Goal: Navigation & Orientation: Find specific page/section

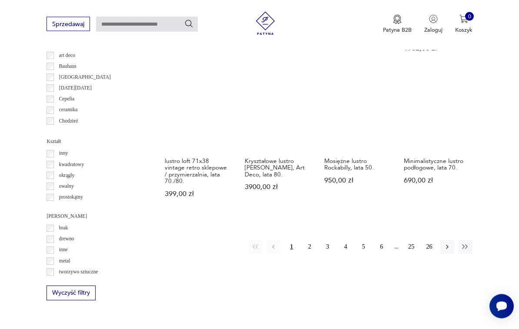
scroll to position [748, 0]
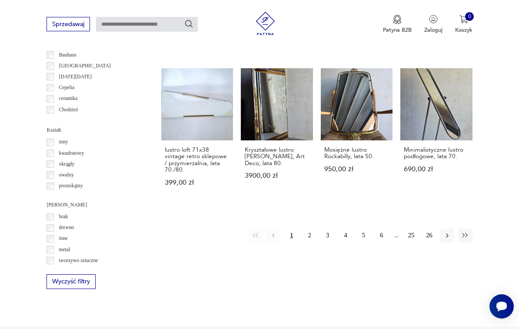
click at [314, 235] on button "2" at bounding box center [310, 236] width 14 height 14
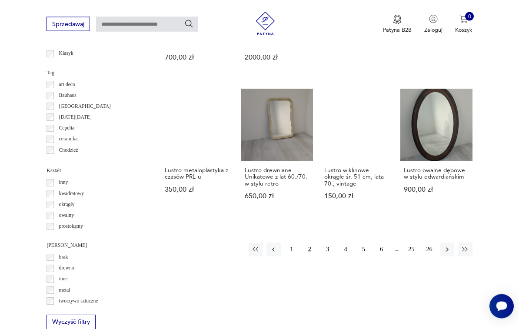
scroll to position [723, 0]
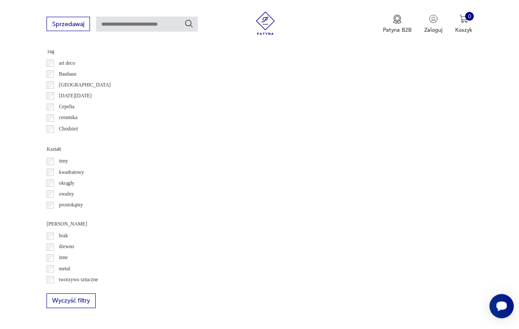
scroll to position [734, 0]
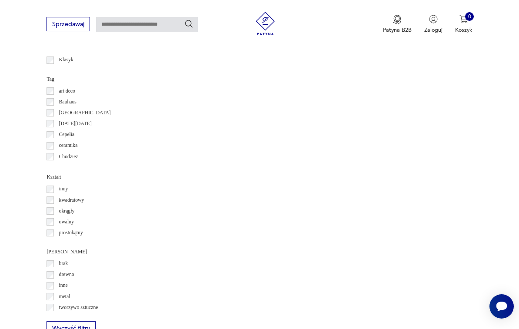
scroll to position [719, 0]
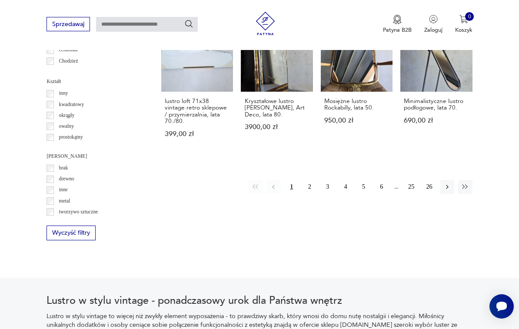
scroll to position [836, 0]
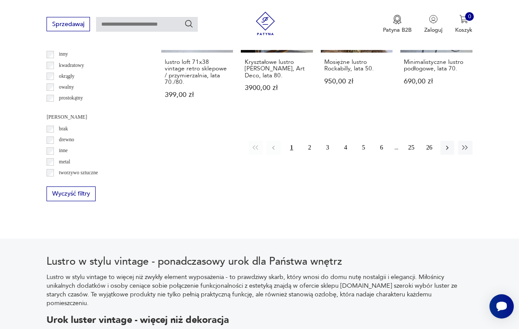
click at [314, 147] on button "2" at bounding box center [310, 148] width 14 height 14
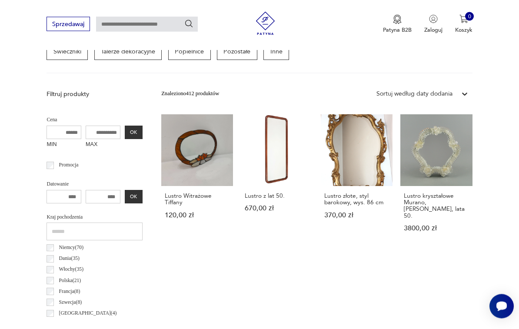
scroll to position [201, 0]
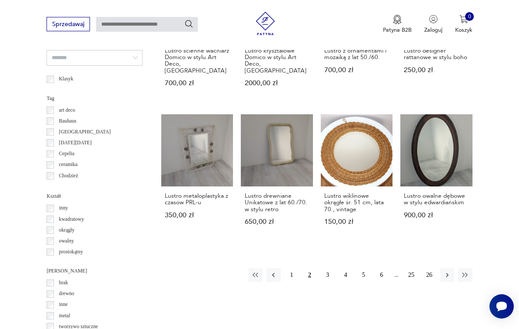
click at [176, 145] on link "Lustro metaloplastyka z czasów PRL-u 350,00 zł" at bounding box center [197, 177] width 72 height 126
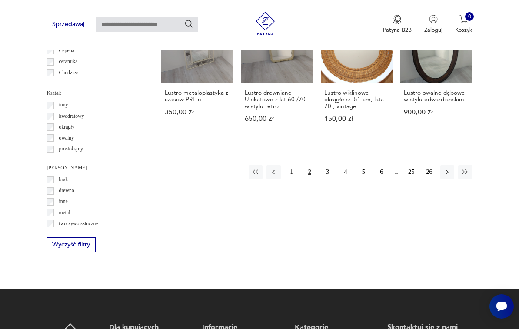
scroll to position [781, 0]
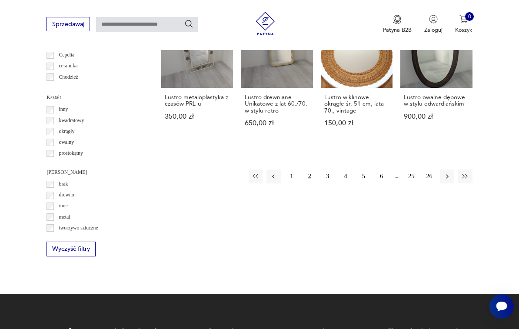
click at [331, 174] on button "3" at bounding box center [328, 177] width 14 height 14
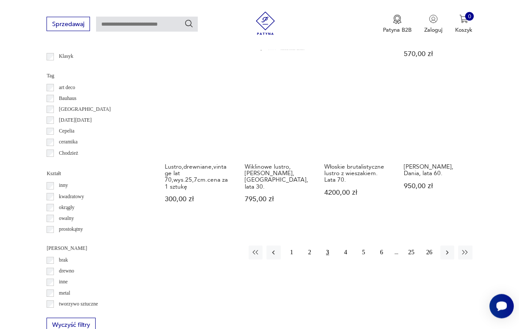
scroll to position [695, 0]
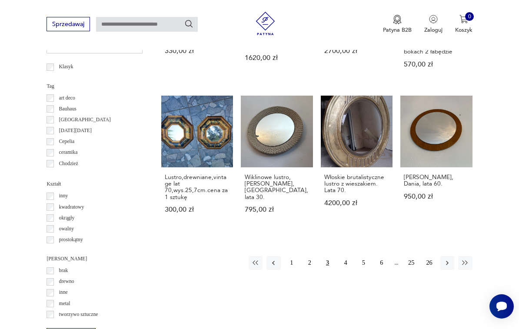
click at [351, 259] on button "4" at bounding box center [346, 263] width 14 height 14
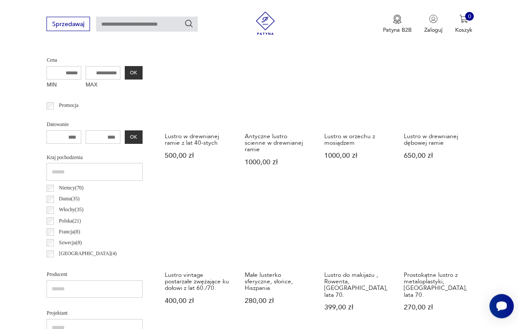
scroll to position [201, 0]
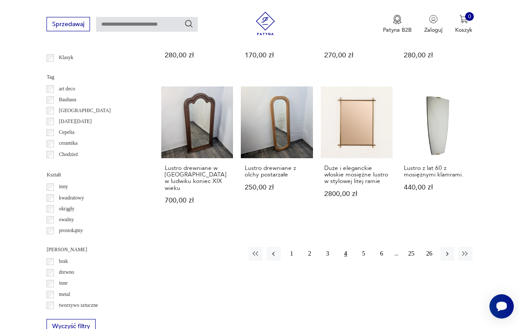
click at [366, 247] on button "5" at bounding box center [364, 254] width 14 height 14
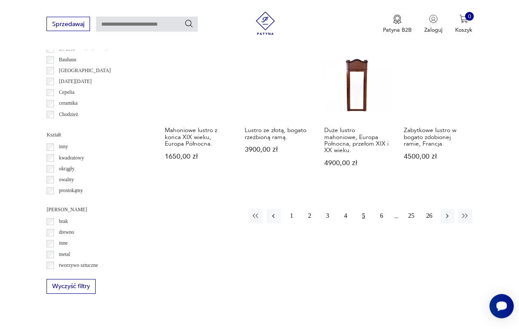
scroll to position [744, 0]
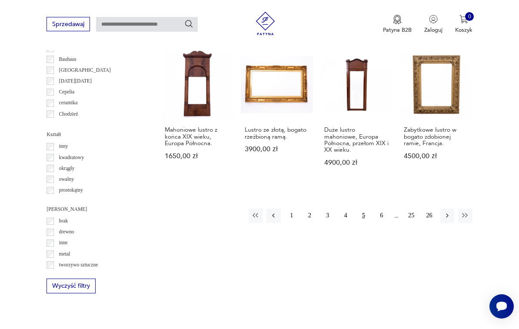
click at [381, 209] on button "6" at bounding box center [382, 216] width 14 height 14
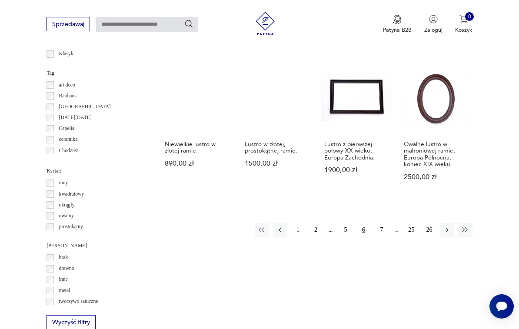
scroll to position [706, 0]
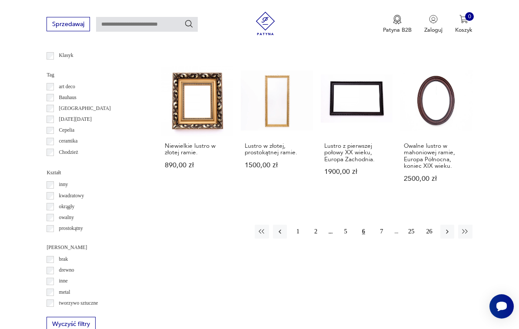
click at [384, 234] on button "7" at bounding box center [382, 232] width 14 height 14
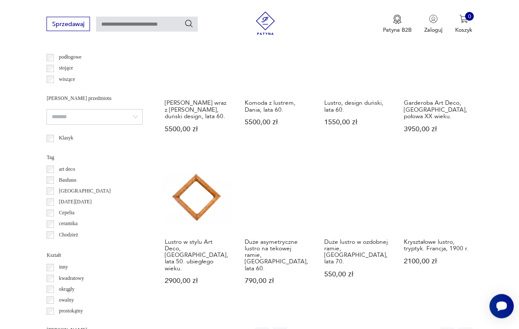
scroll to position [627, 0]
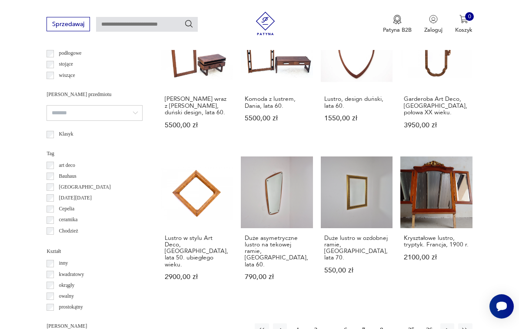
click at [381, 324] on button "8" at bounding box center [382, 331] width 14 height 14
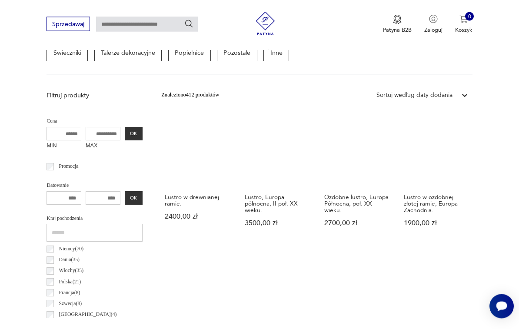
scroll to position [201, 0]
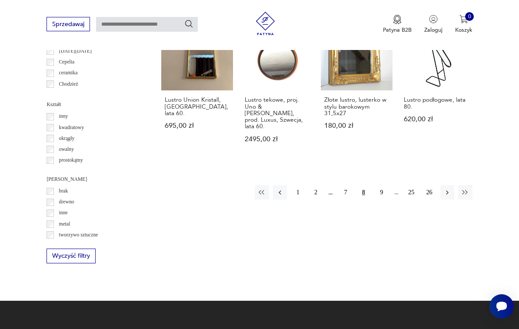
click at [384, 185] on button "9" at bounding box center [382, 192] width 14 height 14
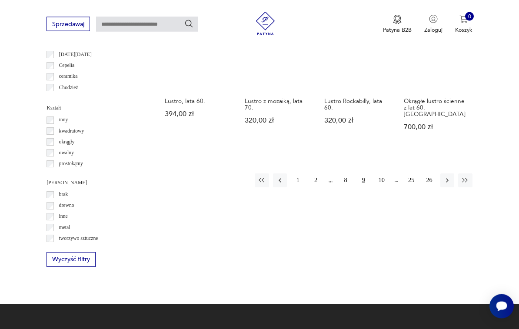
scroll to position [778, 0]
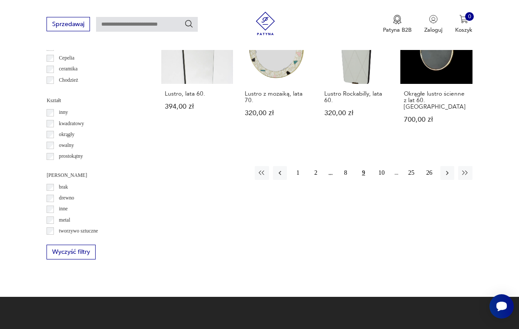
click at [448, 169] on icon "button" at bounding box center [448, 173] width 8 height 8
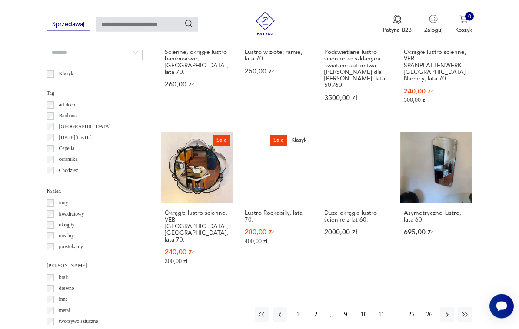
scroll to position [689, 0]
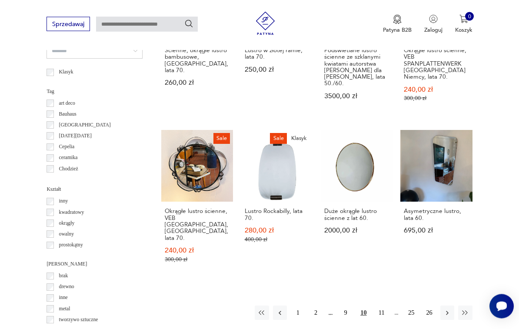
click at [449, 310] on icon "button" at bounding box center [448, 314] width 8 height 8
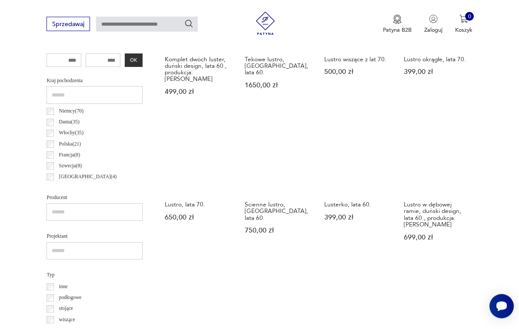
scroll to position [383, 0]
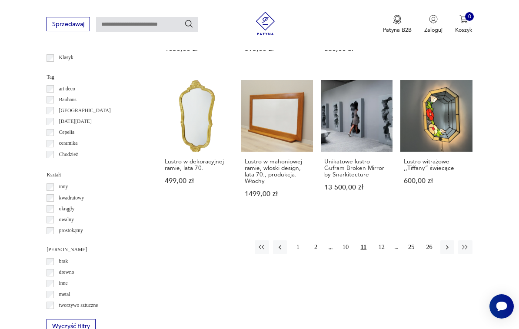
click at [449, 244] on icon "button" at bounding box center [448, 248] width 8 height 8
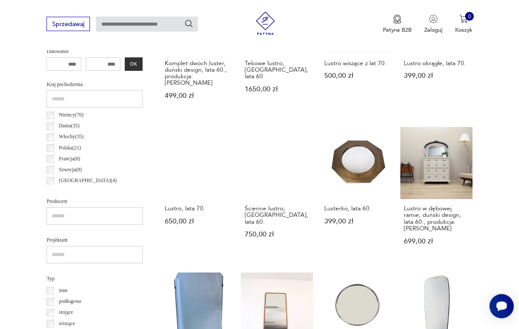
scroll to position [201, 0]
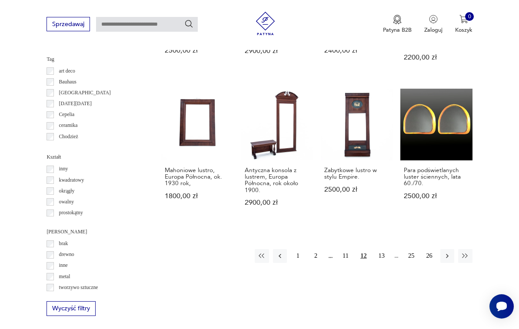
click at [449, 252] on icon "button" at bounding box center [448, 256] width 8 height 8
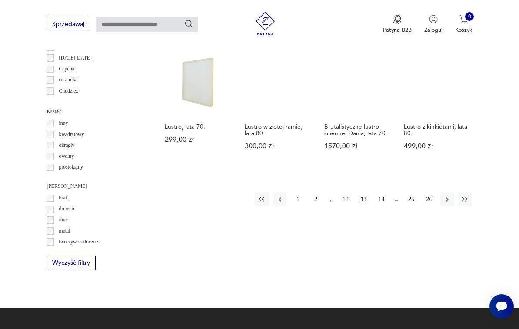
scroll to position [774, 0]
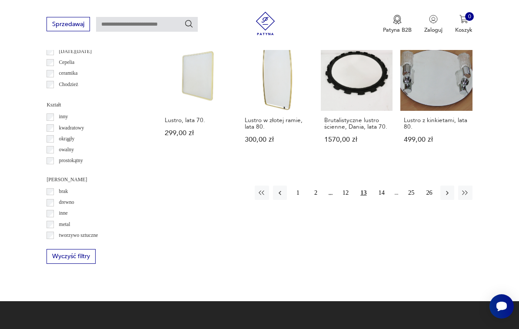
click at [448, 191] on icon "button" at bounding box center [447, 193] width 3 height 4
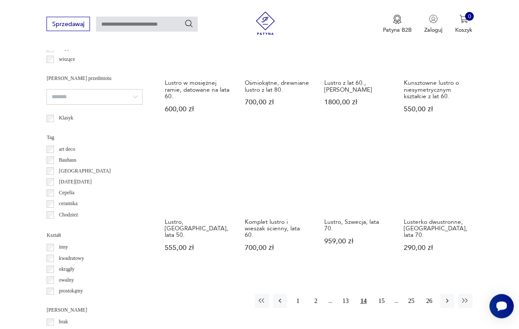
scroll to position [644, 0]
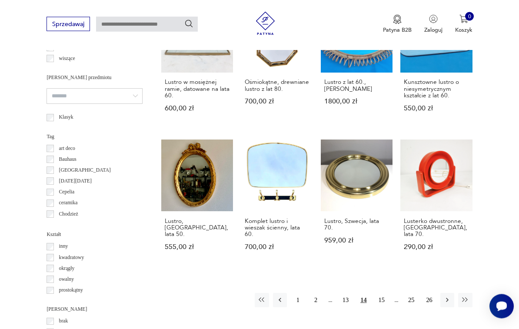
click at [446, 299] on icon "button" at bounding box center [448, 301] width 8 height 8
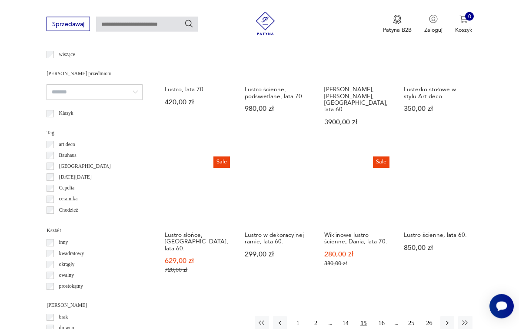
scroll to position [648, 0]
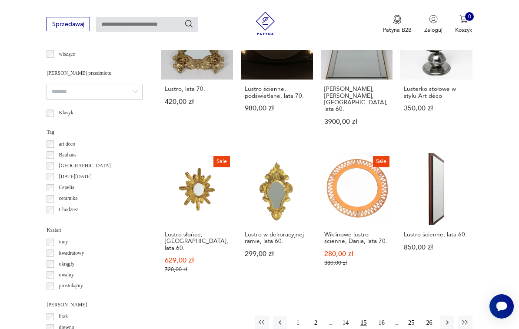
click at [448, 319] on icon "button" at bounding box center [448, 323] width 8 height 8
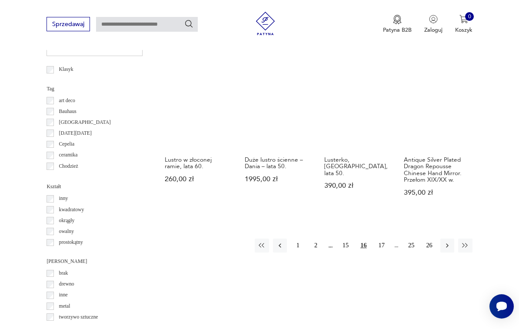
scroll to position [695, 0]
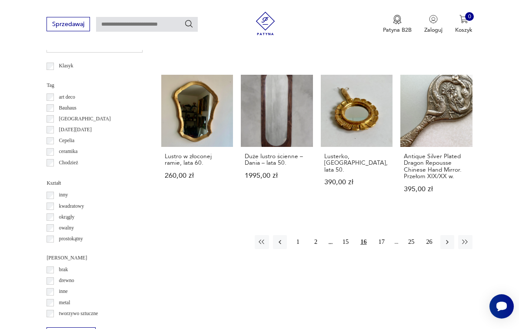
click at [452, 249] on button "button" at bounding box center [448, 242] width 14 height 14
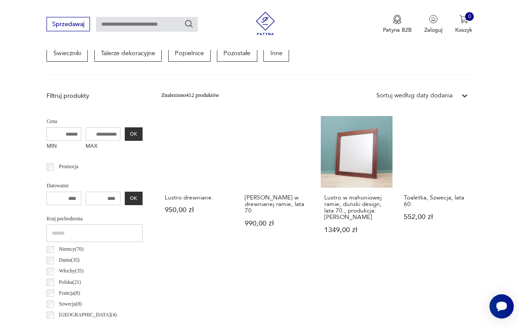
scroll to position [201, 0]
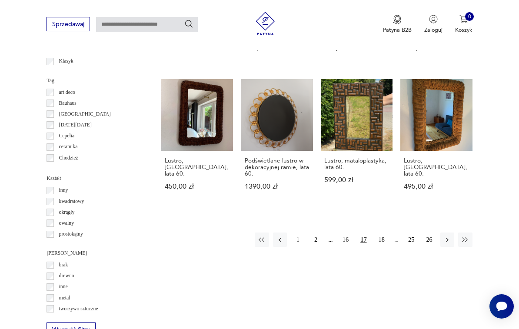
click at [452, 247] on button "button" at bounding box center [448, 240] width 14 height 14
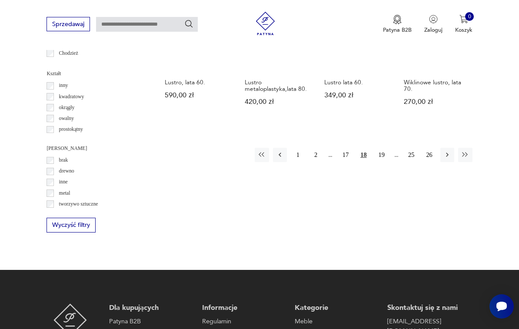
scroll to position [755, 0]
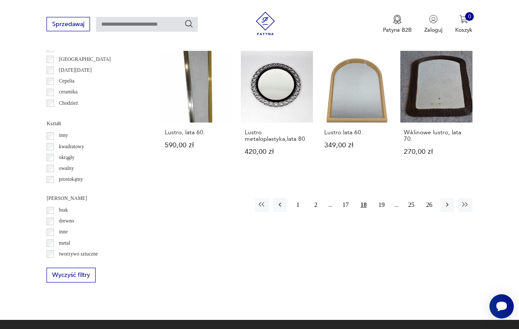
click at [452, 206] on button "button" at bounding box center [448, 205] width 14 height 14
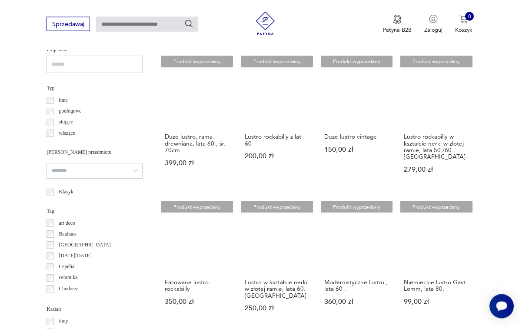
scroll to position [574, 0]
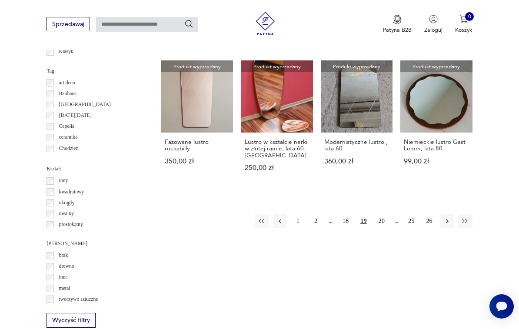
click at [450, 225] on icon "button" at bounding box center [448, 221] width 8 height 8
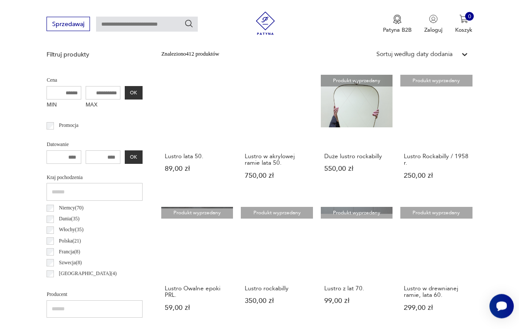
scroll to position [201, 0]
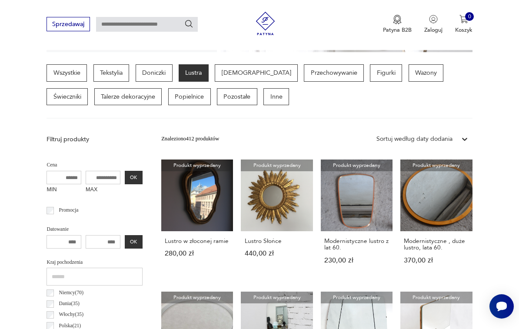
click at [114, 71] on p "Tekstylia" at bounding box center [111, 72] width 36 height 17
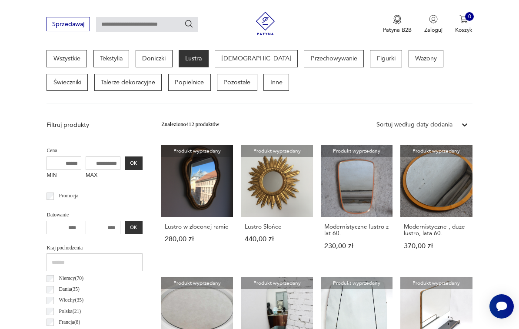
scroll to position [215, 0]
